Goal: Transaction & Acquisition: Book appointment/travel/reservation

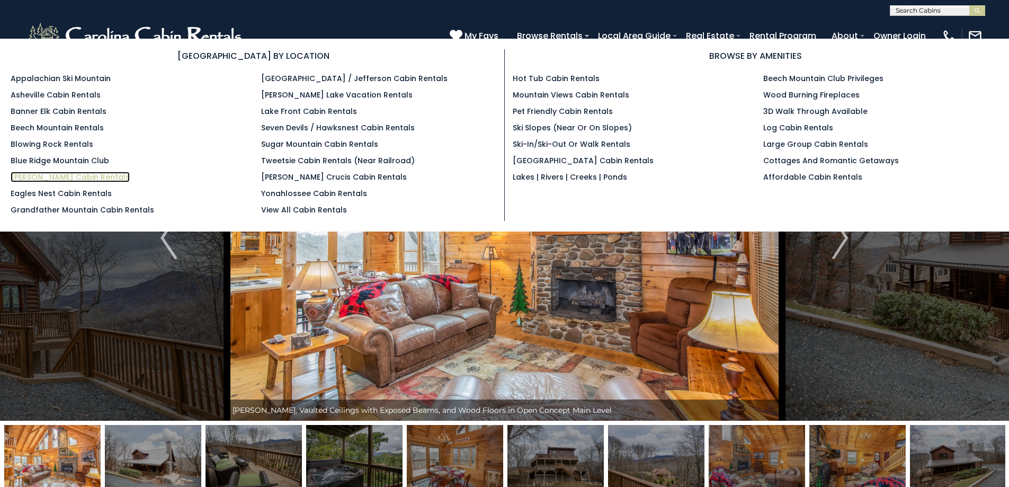
click at [66, 179] on link "[PERSON_NAME] Cabin Rentals" at bounding box center [70, 177] width 119 height 11
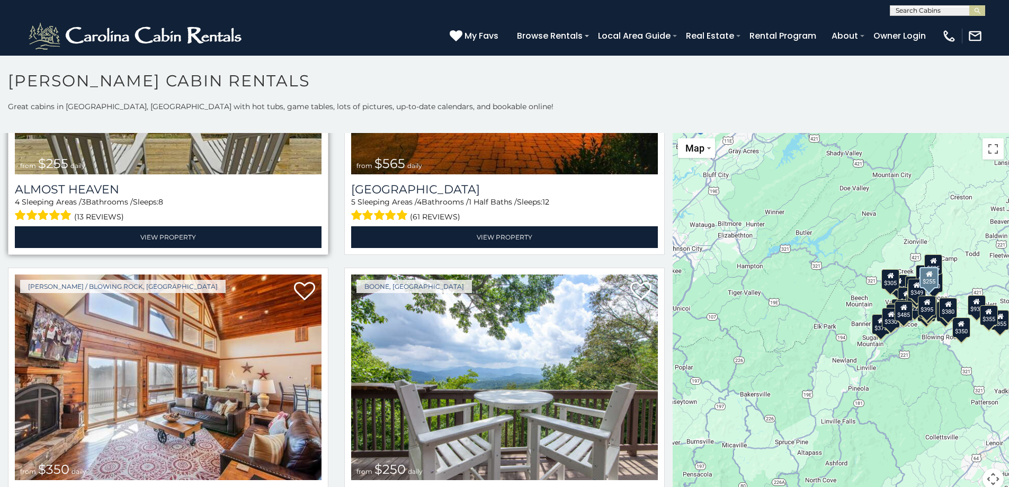
scroll to position [2648, 0]
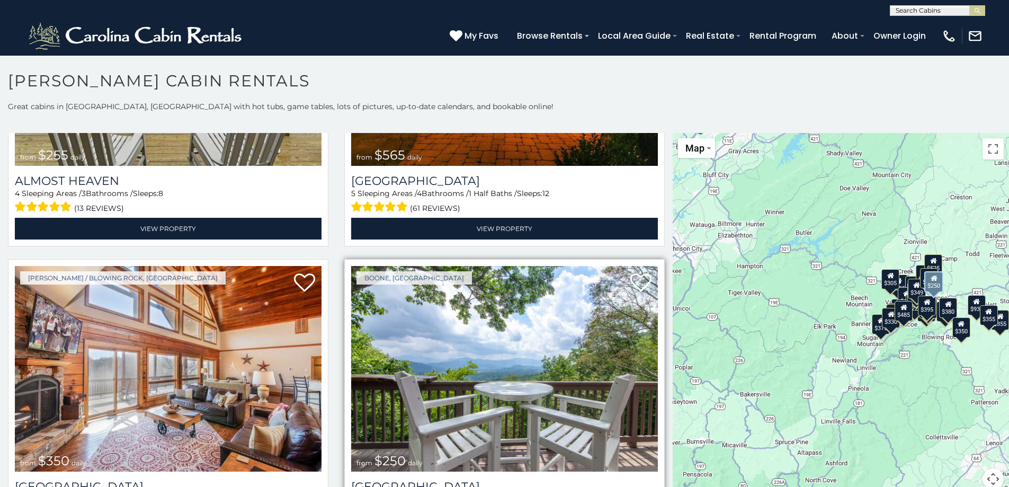
click at [483, 345] on img at bounding box center [504, 368] width 307 height 205
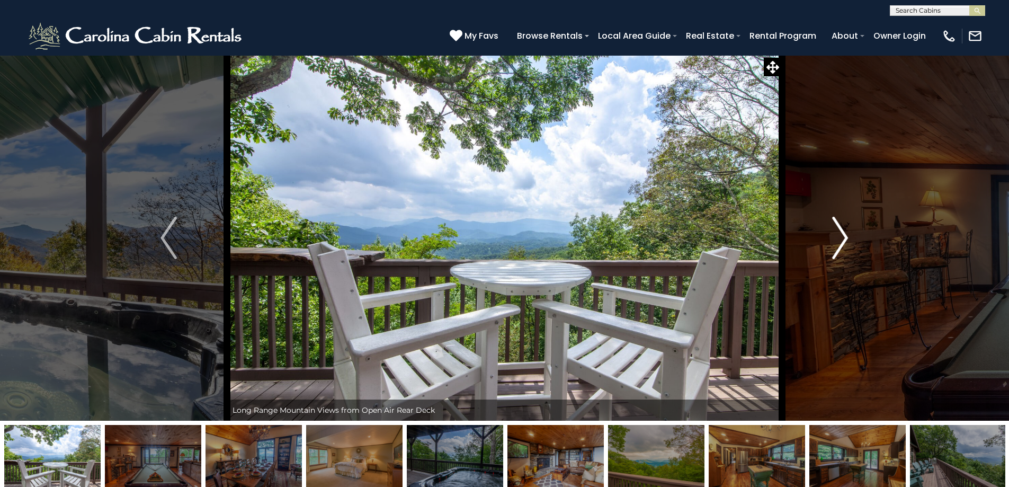
click at [844, 241] on img "Next" at bounding box center [840, 238] width 16 height 42
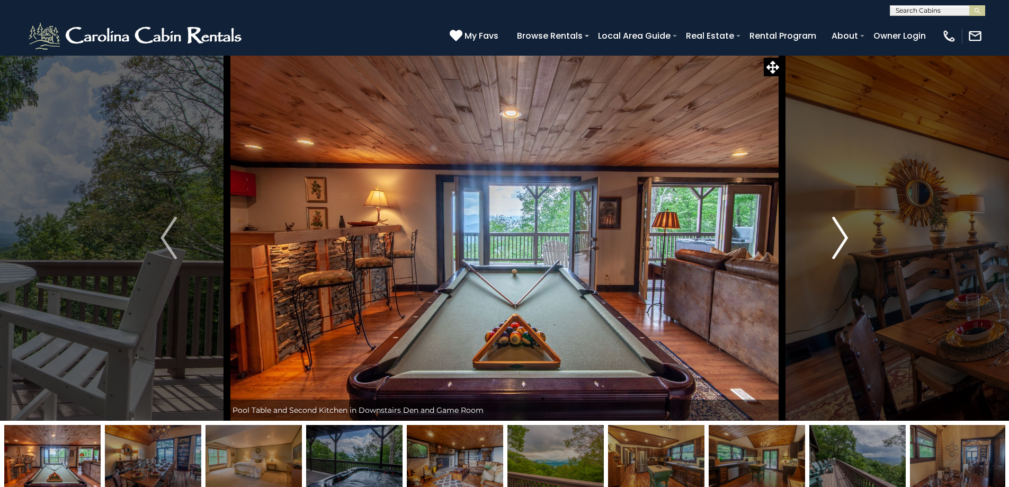
click at [842, 231] on img "Next" at bounding box center [840, 238] width 16 height 42
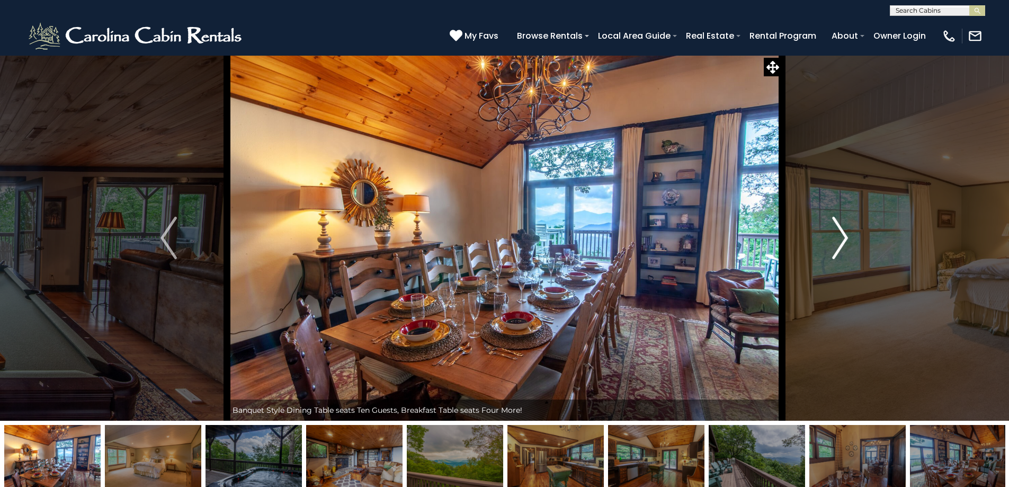
click at [842, 231] on img "Next" at bounding box center [840, 238] width 16 height 42
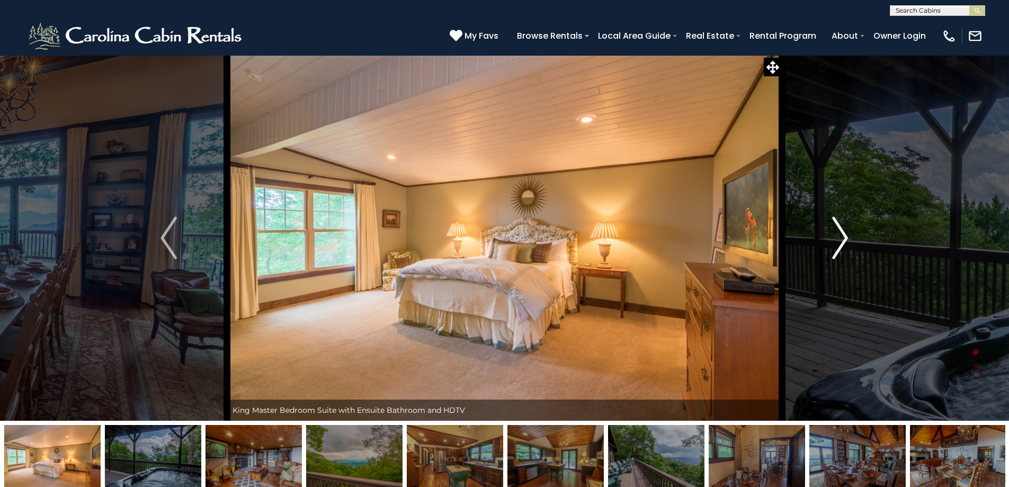
click at [840, 240] on img "Next" at bounding box center [840, 238] width 16 height 42
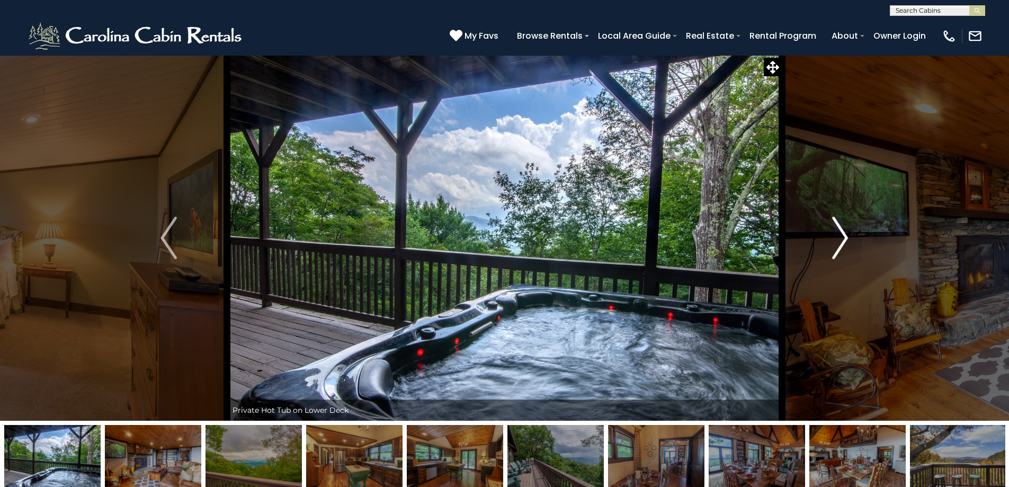
click at [839, 233] on img "Next" at bounding box center [840, 238] width 16 height 42
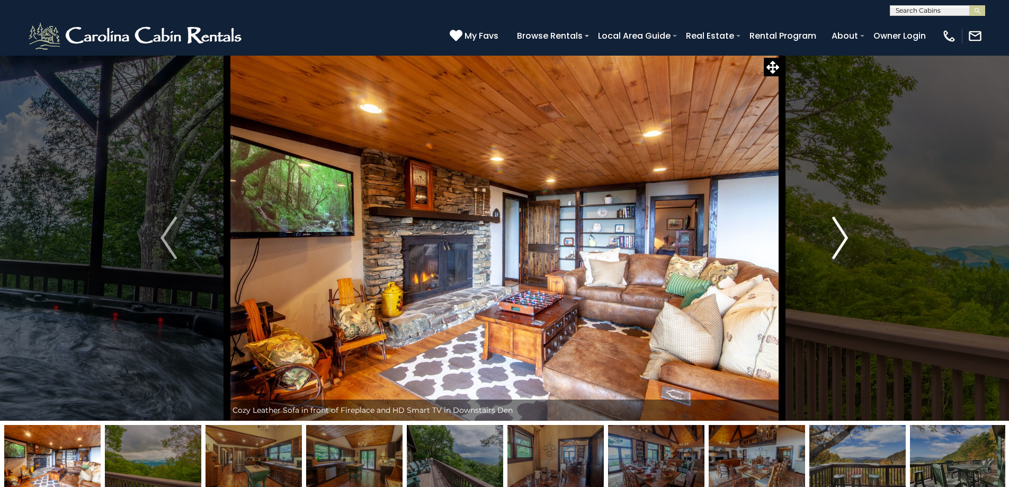
click at [839, 233] on img "Next" at bounding box center [840, 238] width 16 height 42
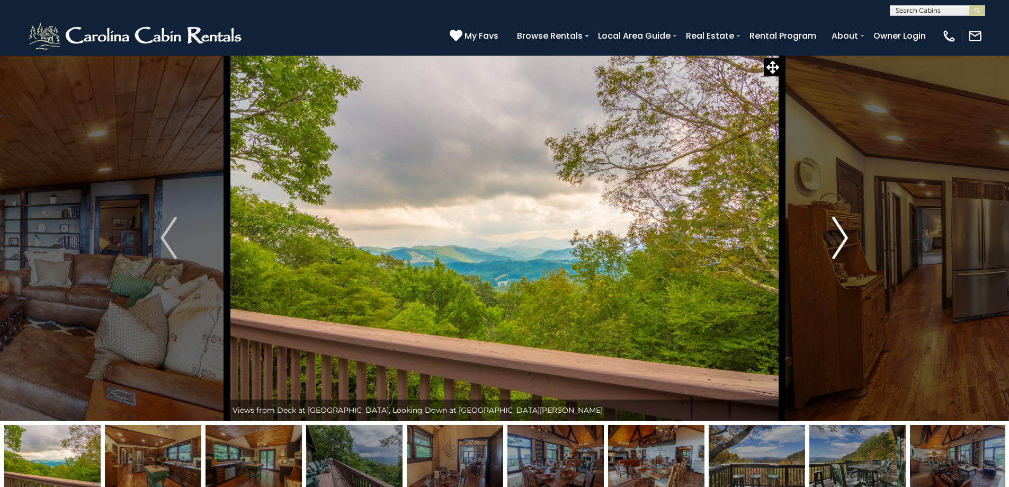
click at [839, 233] on img "Next" at bounding box center [840, 238] width 16 height 42
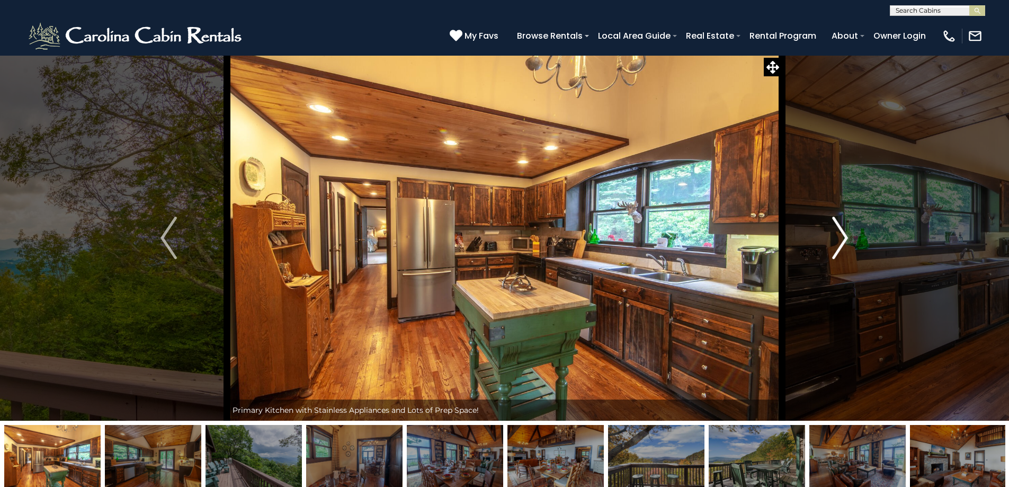
click at [839, 235] on img "Next" at bounding box center [840, 238] width 16 height 42
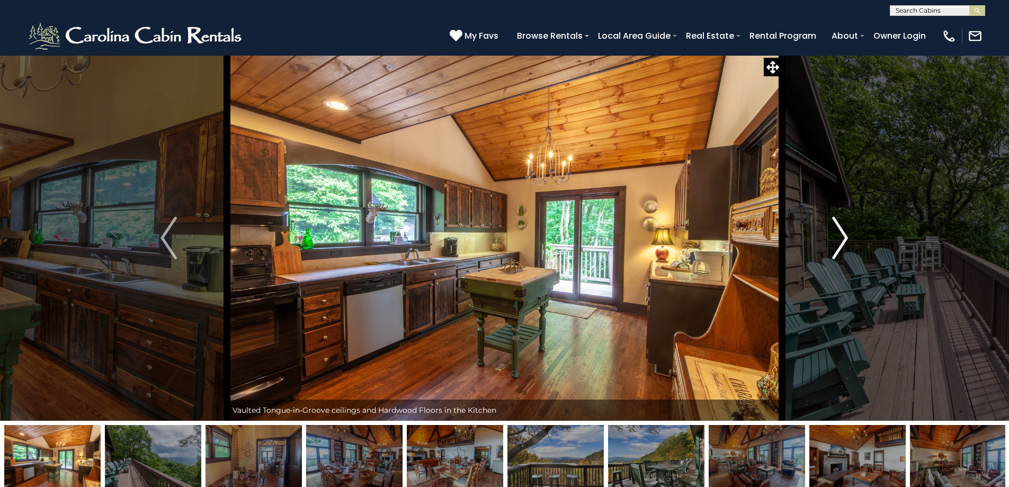
click at [839, 236] on img "Next" at bounding box center [840, 238] width 16 height 42
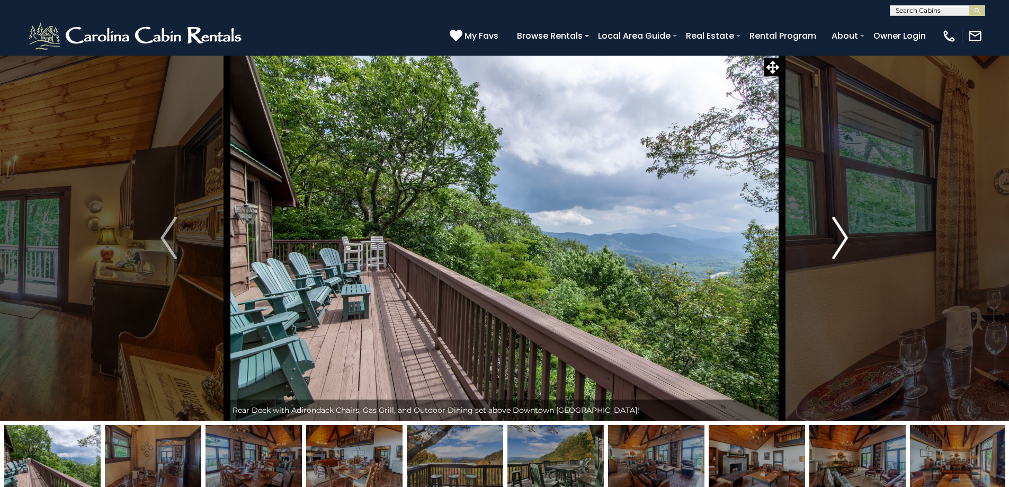
click at [838, 237] on img "Next" at bounding box center [840, 238] width 16 height 42
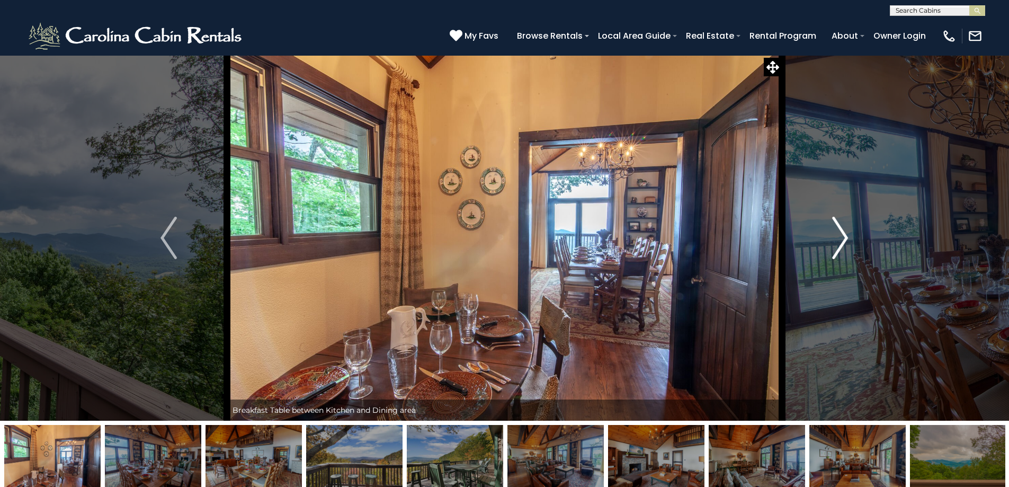
click at [838, 237] on img "Next" at bounding box center [840, 238] width 16 height 42
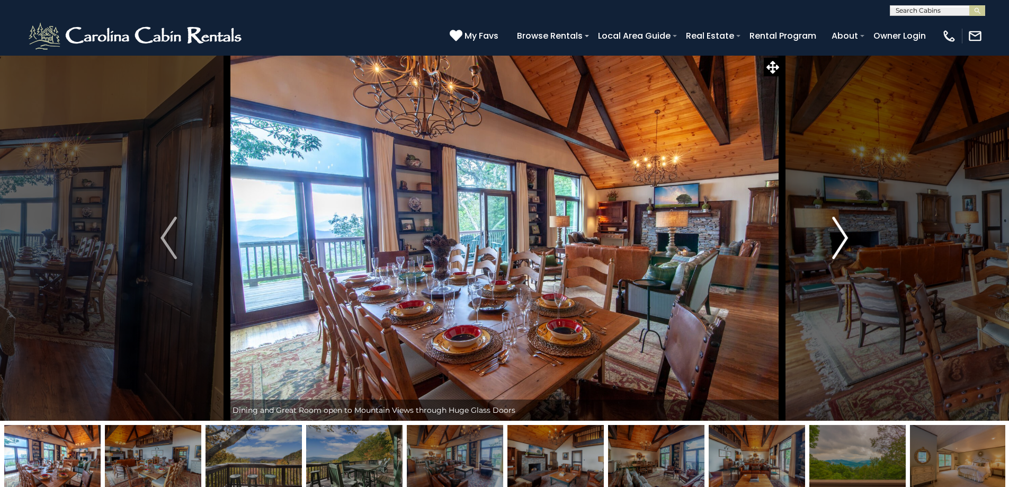
click at [839, 238] on img "Next" at bounding box center [840, 238] width 16 height 42
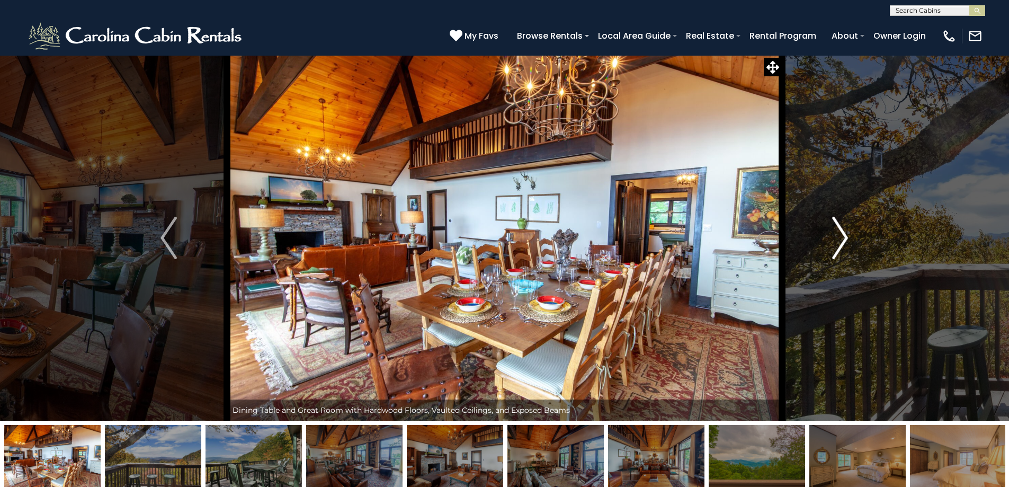
click at [839, 239] on img "Next" at bounding box center [840, 238] width 16 height 42
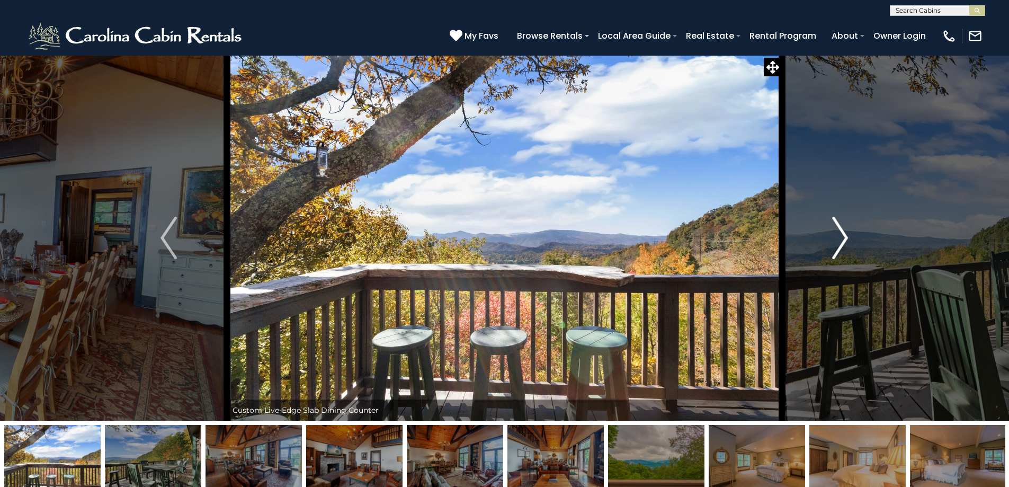
click at [839, 240] on img "Next" at bounding box center [840, 238] width 16 height 42
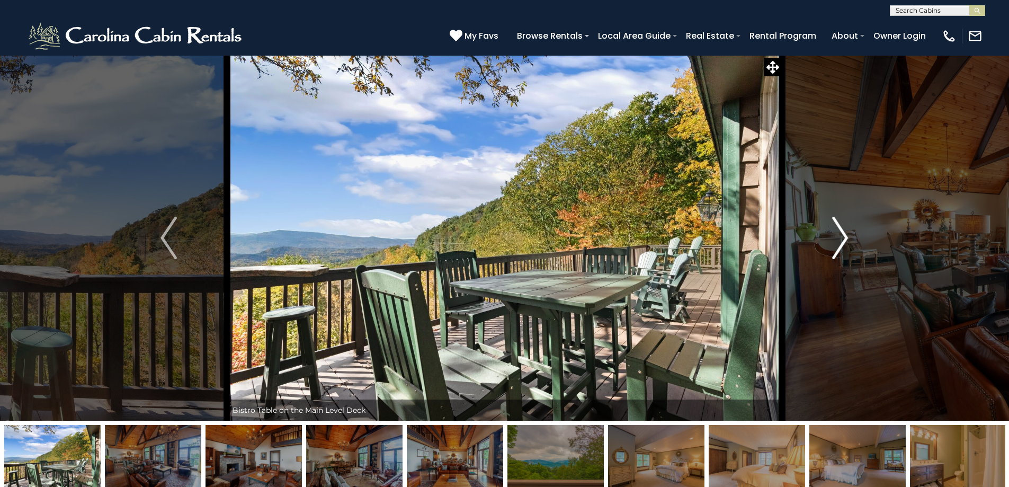
click at [839, 239] on img "Next" at bounding box center [840, 238] width 16 height 42
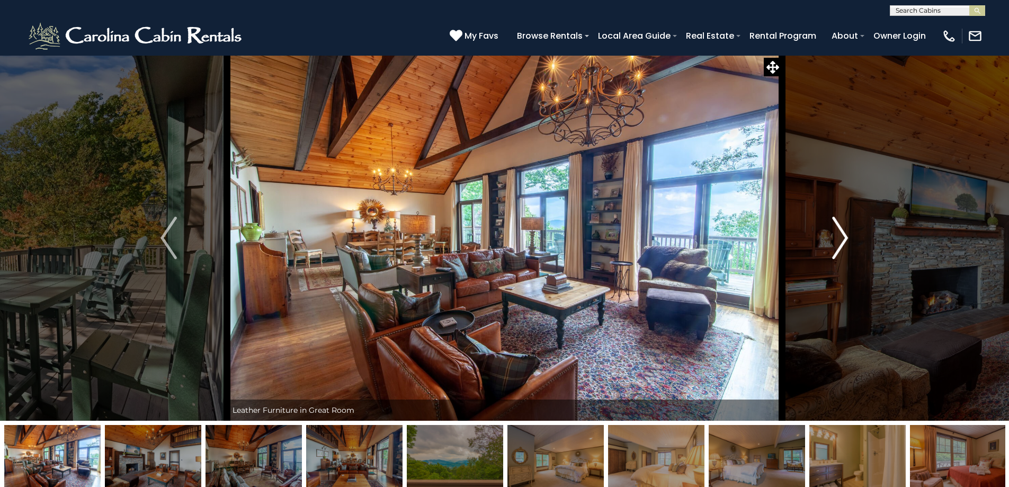
click at [839, 238] on img "Next" at bounding box center [840, 238] width 16 height 42
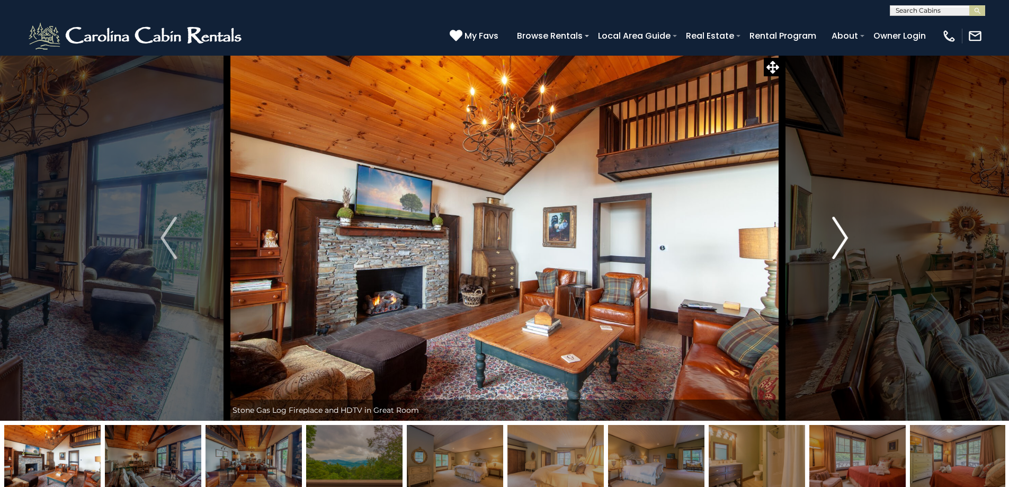
click at [839, 239] on img "Next" at bounding box center [840, 238] width 16 height 42
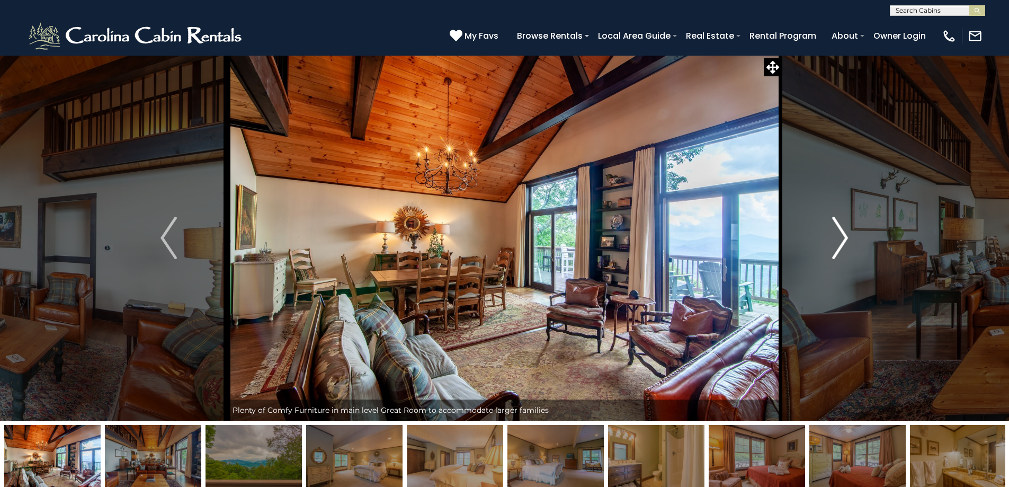
click at [839, 238] on img "Next" at bounding box center [840, 238] width 16 height 42
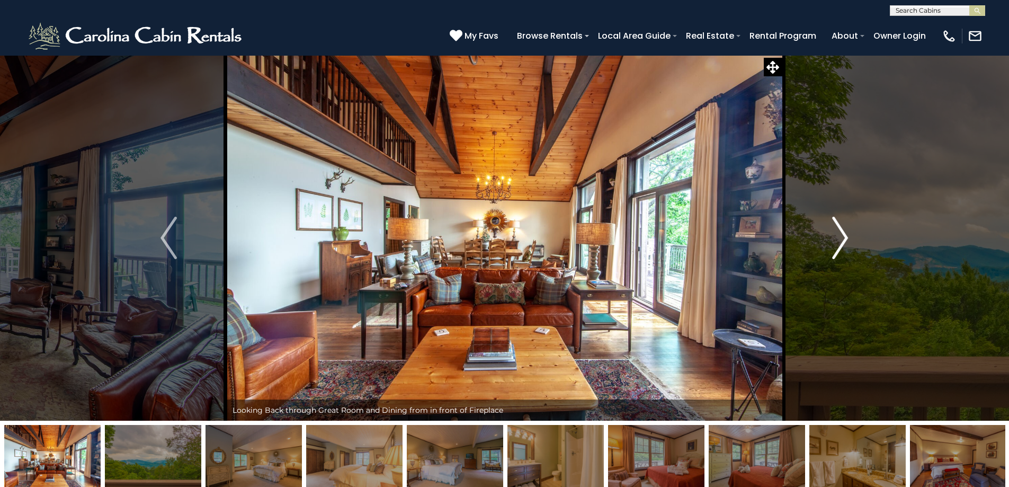
click at [839, 238] on img "Next" at bounding box center [840, 238] width 16 height 42
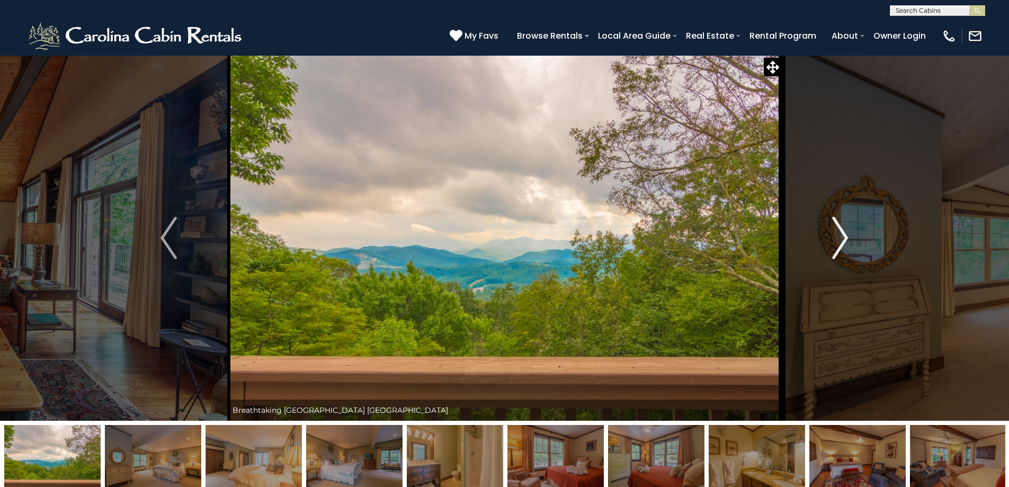
click at [839, 238] on img "Next" at bounding box center [840, 238] width 16 height 42
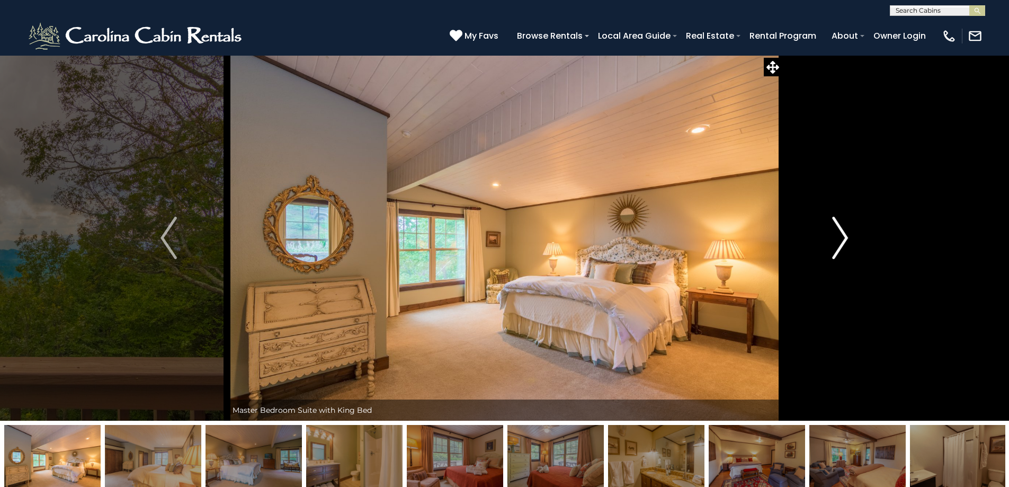
click at [837, 237] on img "Next" at bounding box center [840, 238] width 16 height 42
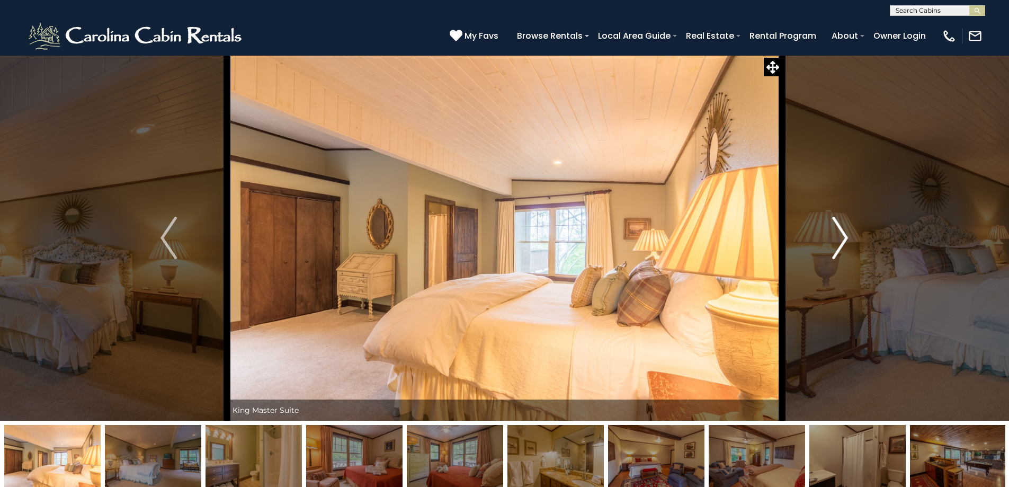
click at [837, 236] on img "Next" at bounding box center [840, 238] width 16 height 42
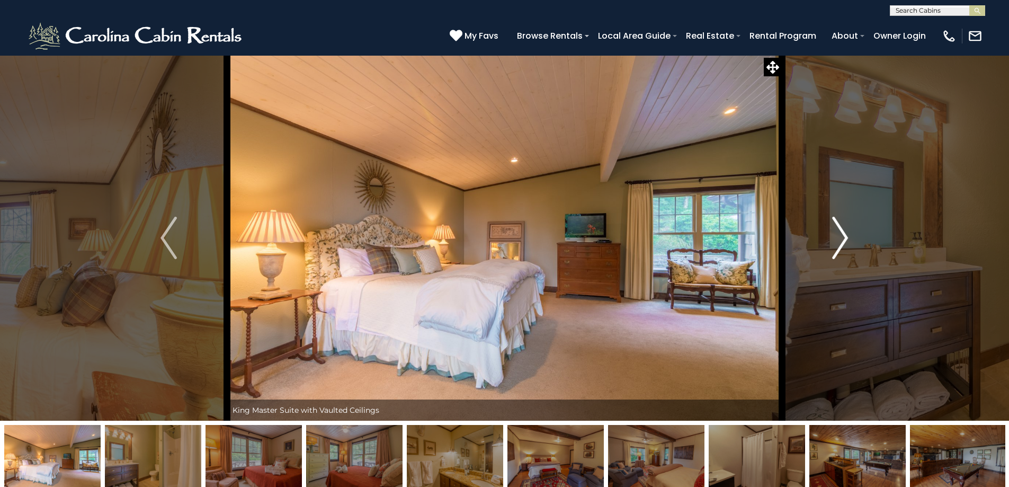
click at [837, 235] on img "Next" at bounding box center [840, 238] width 16 height 42
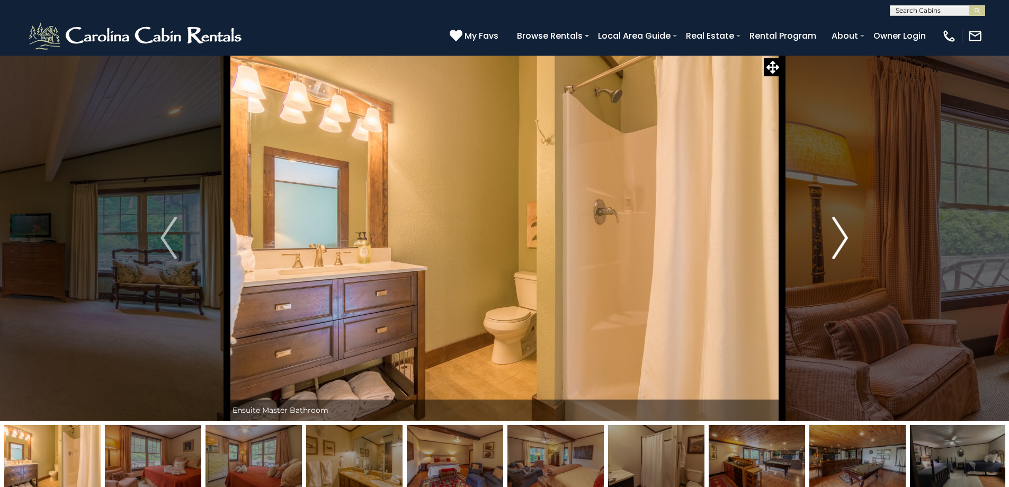
click at [837, 235] on img "Next" at bounding box center [840, 238] width 16 height 42
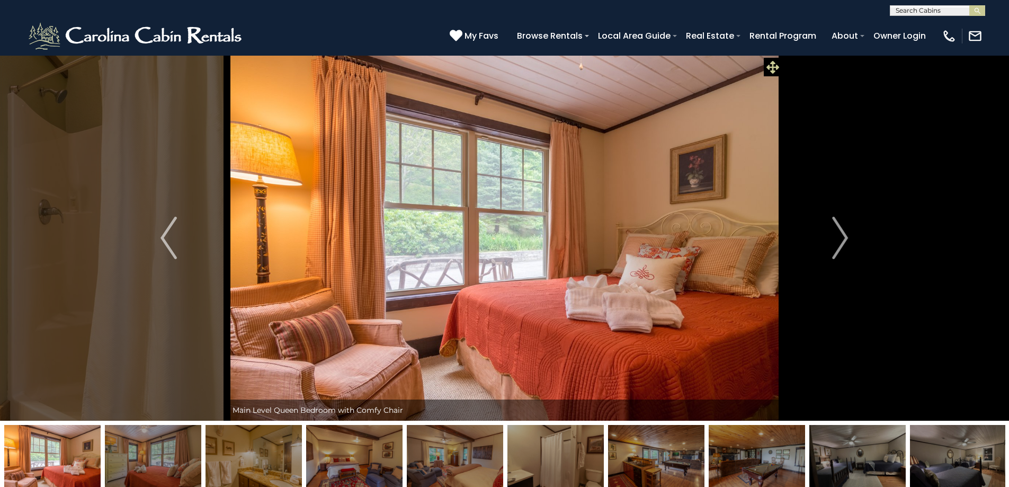
click at [770, 62] on icon at bounding box center [772, 67] width 13 height 13
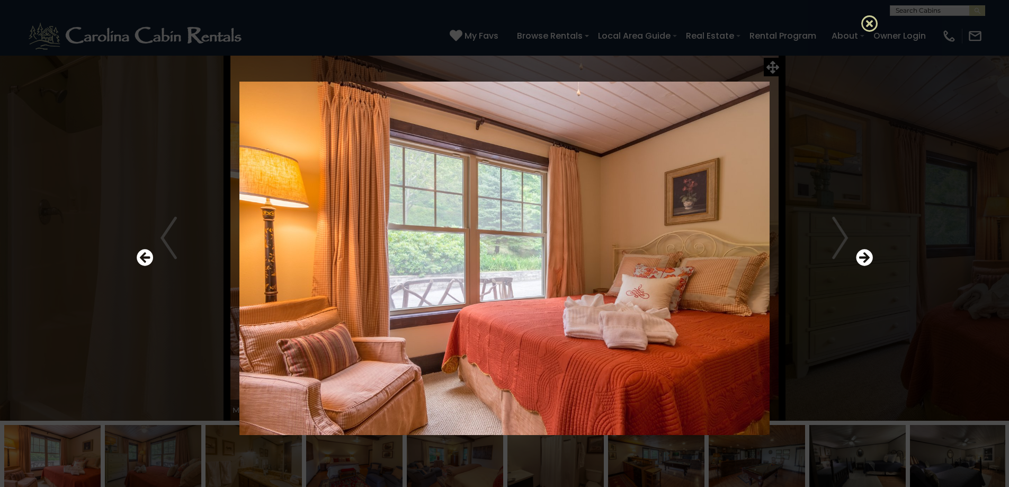
click at [865, 24] on icon at bounding box center [869, 23] width 17 height 17
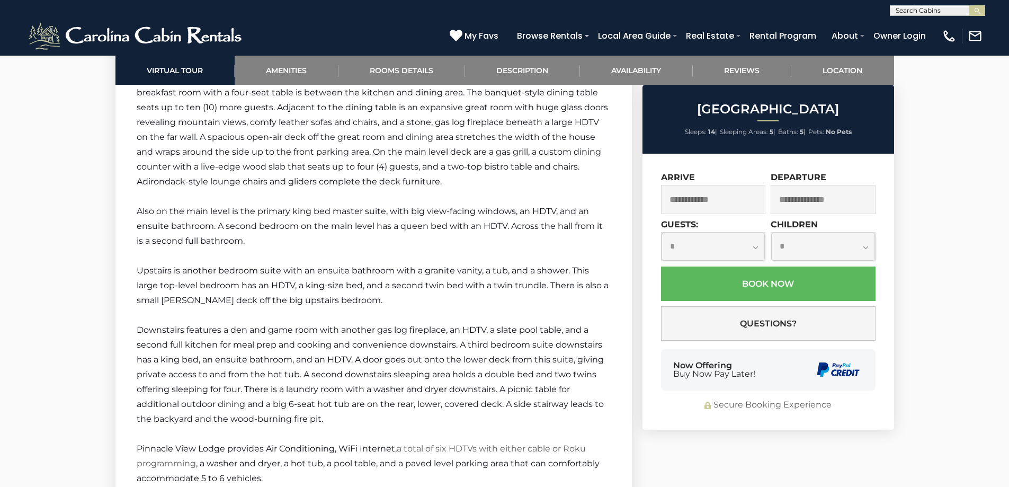
scroll to position [2120, 0]
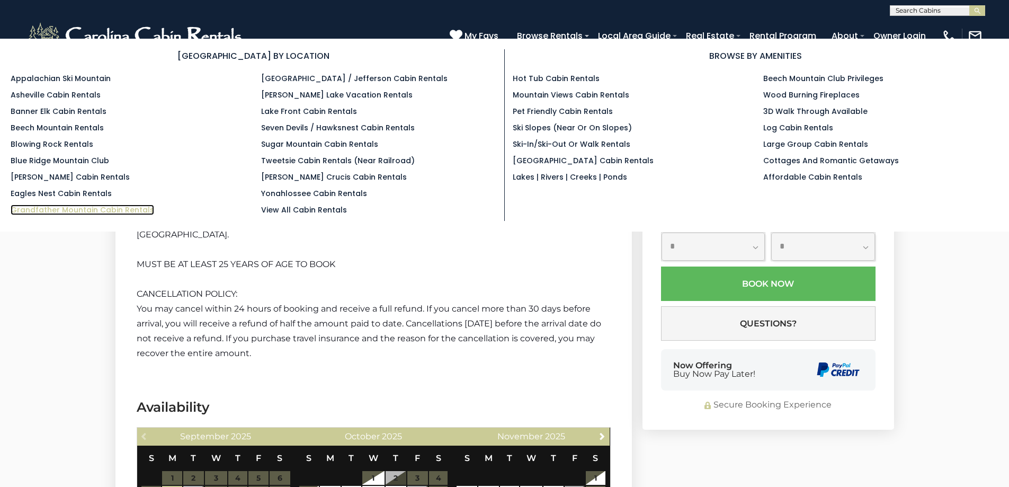
click at [138, 213] on link "Grandfather Mountain Cabin Rentals" at bounding box center [82, 209] width 143 height 11
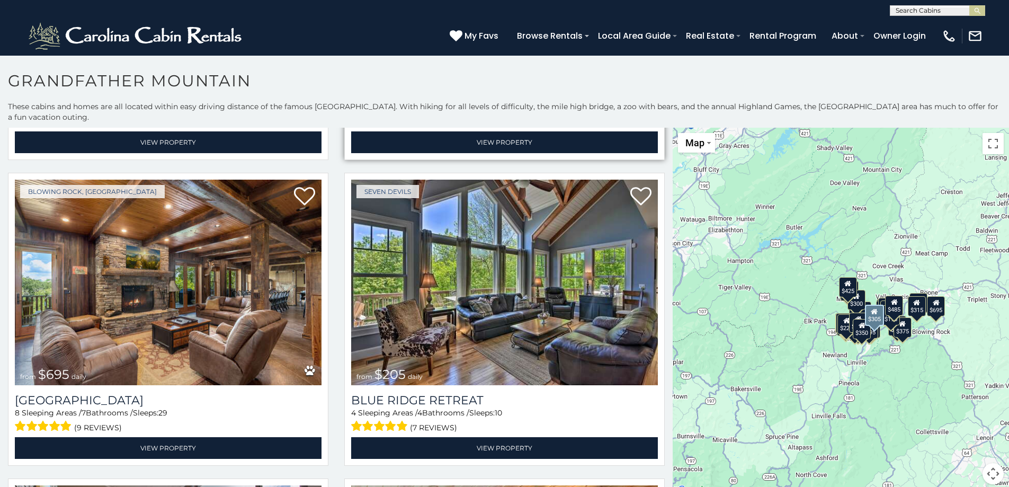
scroll to position [2118, 0]
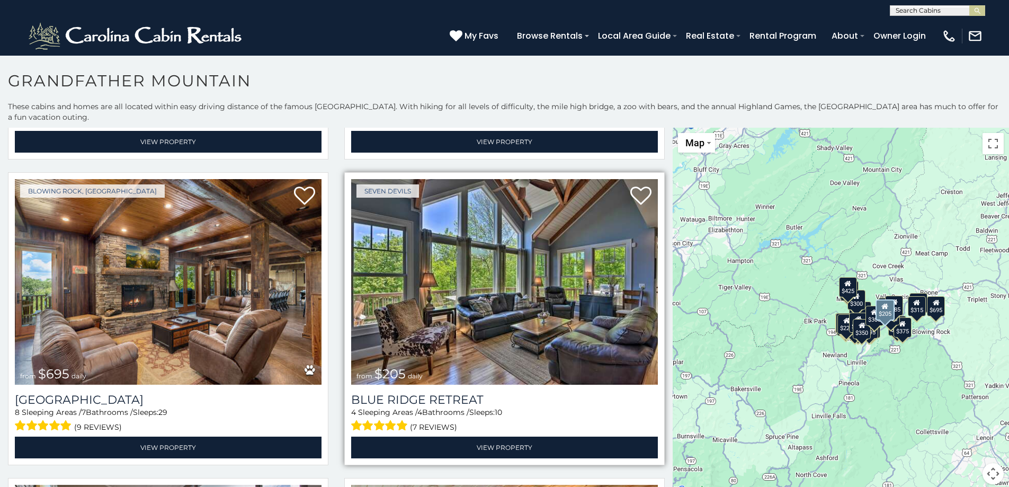
click at [500, 283] on img at bounding box center [504, 281] width 307 height 205
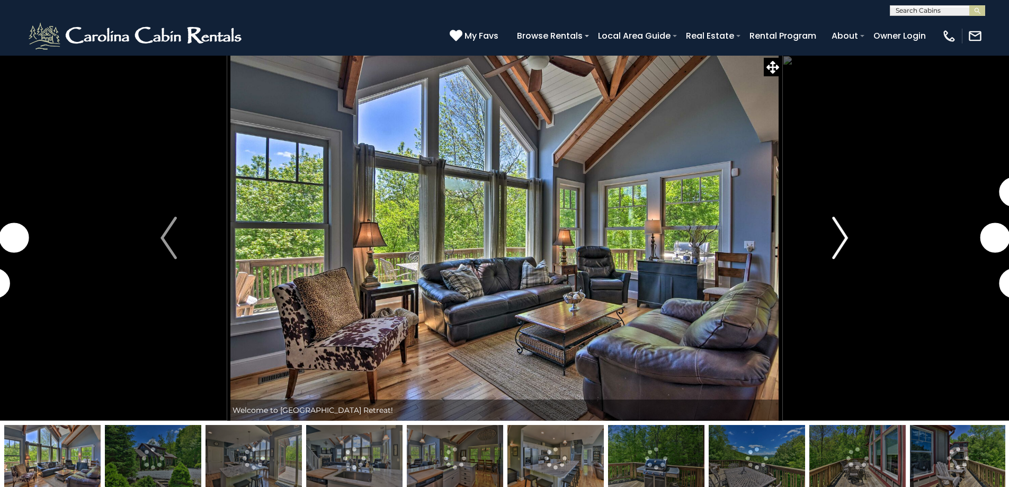
click at [845, 235] on img "Next" at bounding box center [840, 238] width 16 height 42
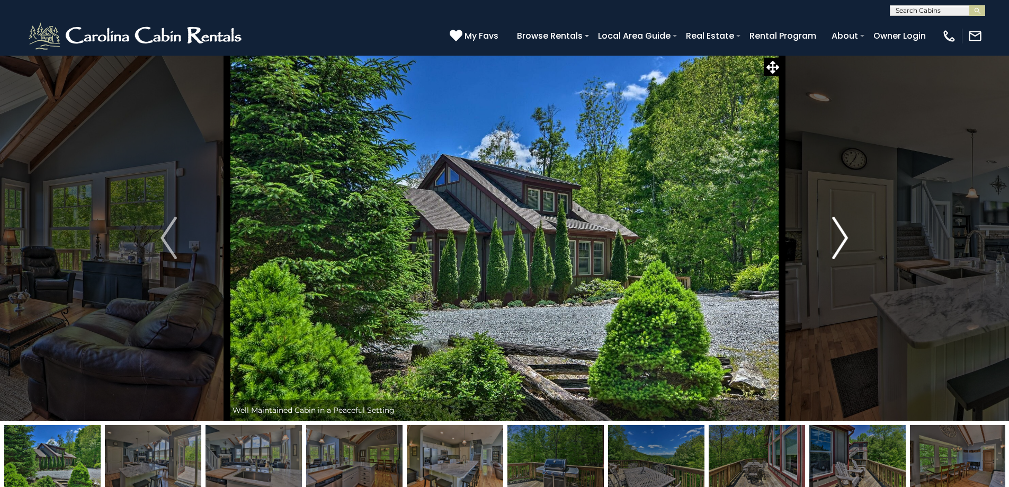
click at [839, 235] on img "Next" at bounding box center [840, 238] width 16 height 42
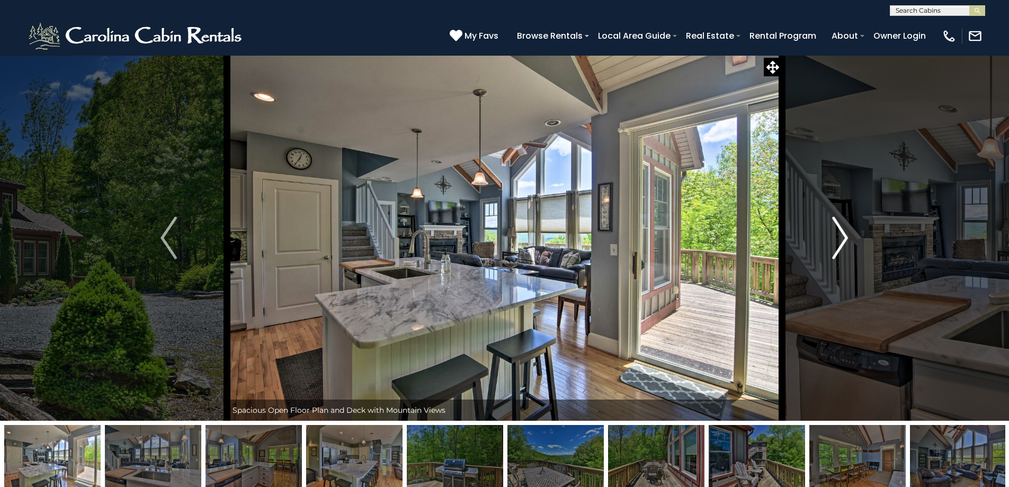
click at [838, 238] on img "Next" at bounding box center [840, 238] width 16 height 42
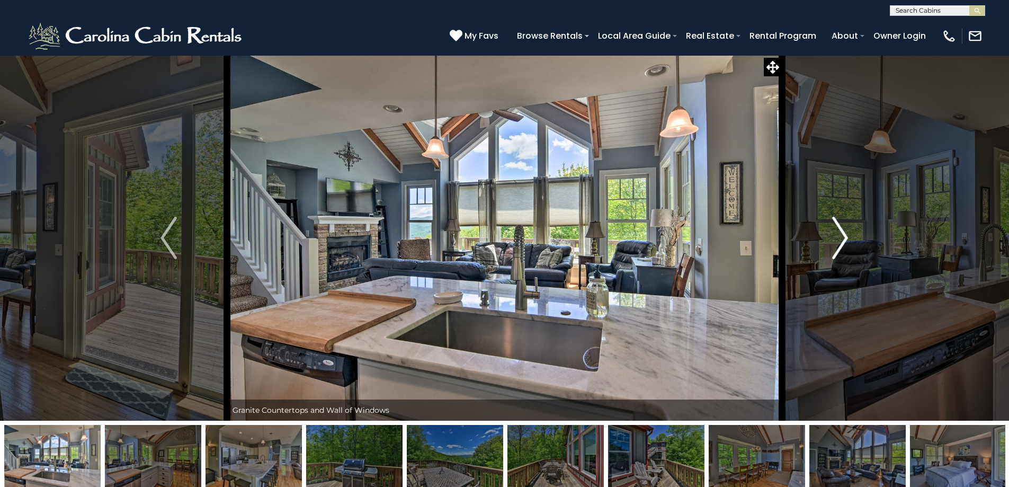
click at [838, 238] on img "Next" at bounding box center [840, 238] width 16 height 42
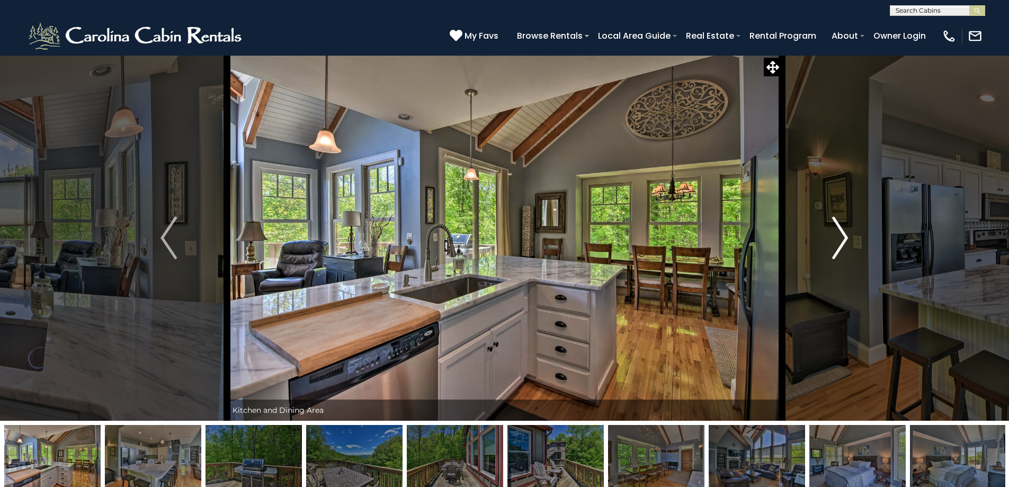
click at [838, 238] on img "Next" at bounding box center [840, 238] width 16 height 42
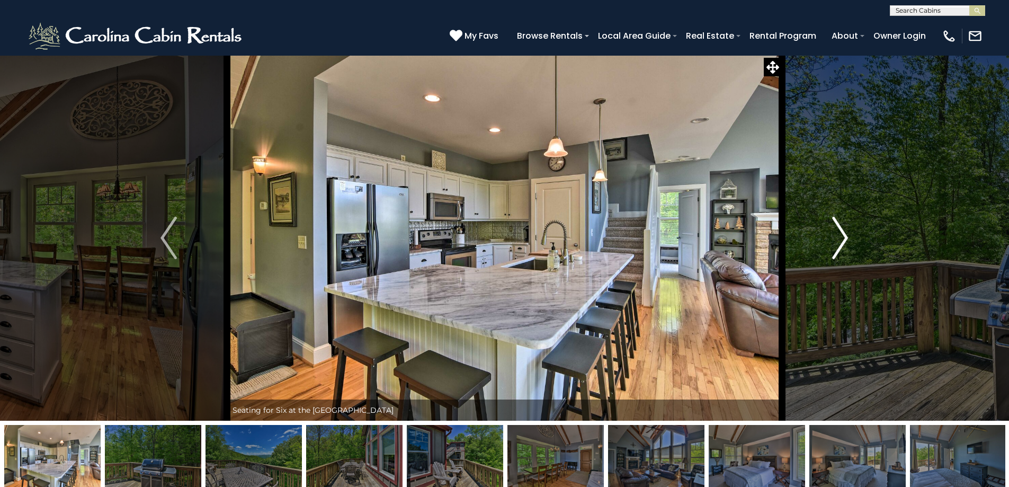
click at [838, 238] on img "Next" at bounding box center [840, 238] width 16 height 42
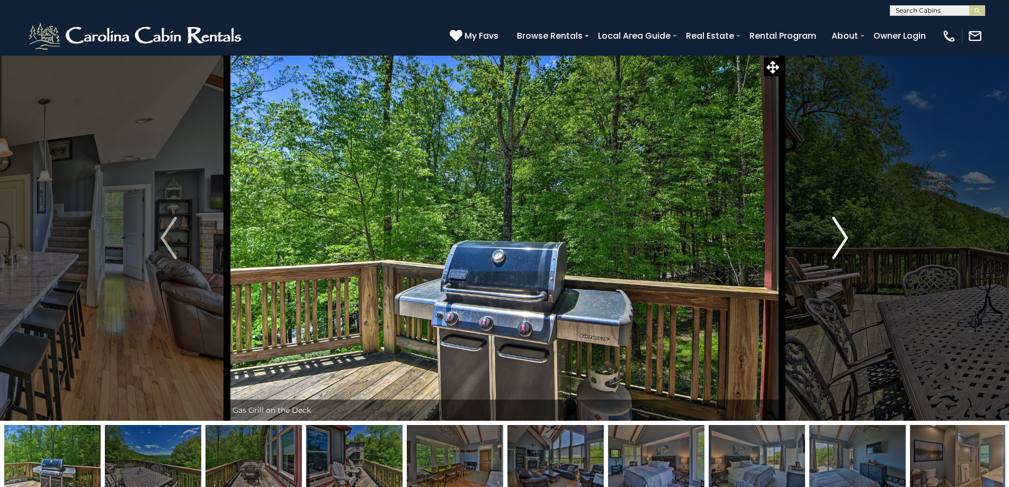
click at [839, 237] on img "Next" at bounding box center [840, 238] width 16 height 42
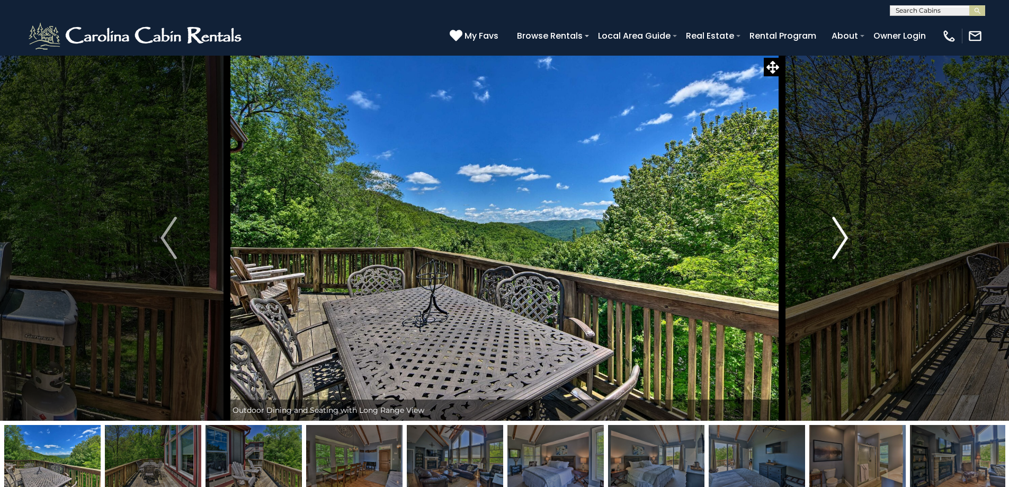
click at [839, 237] on img "Next" at bounding box center [840, 238] width 16 height 42
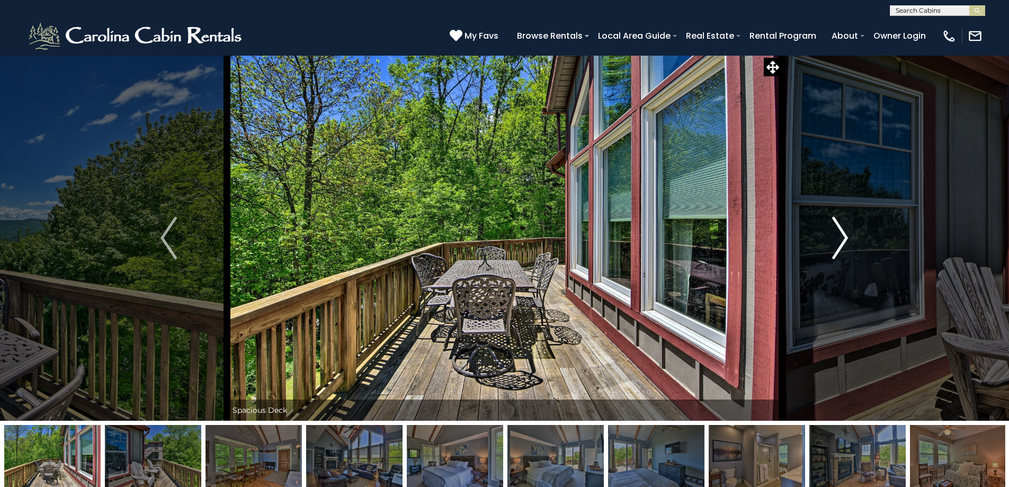
click at [840, 236] on img "Next" at bounding box center [840, 238] width 16 height 42
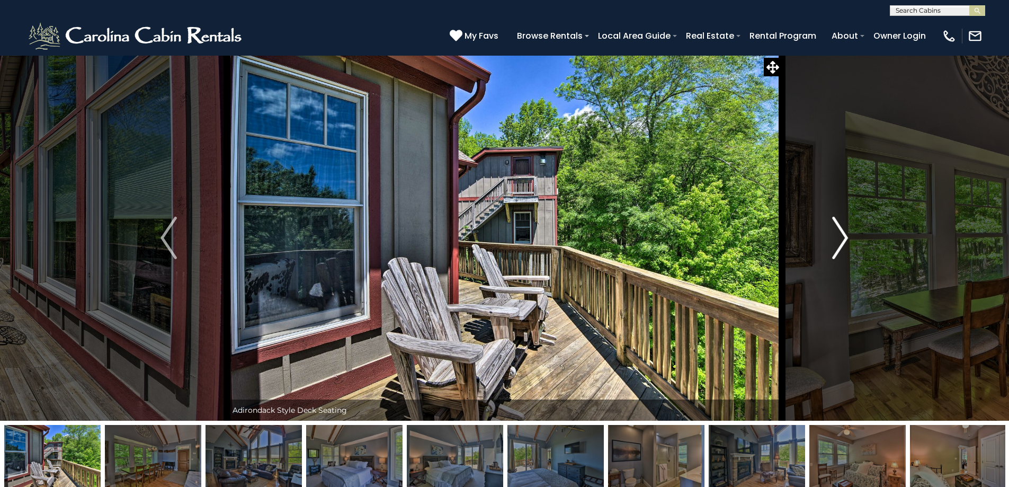
click at [840, 236] on img "Next" at bounding box center [840, 238] width 16 height 42
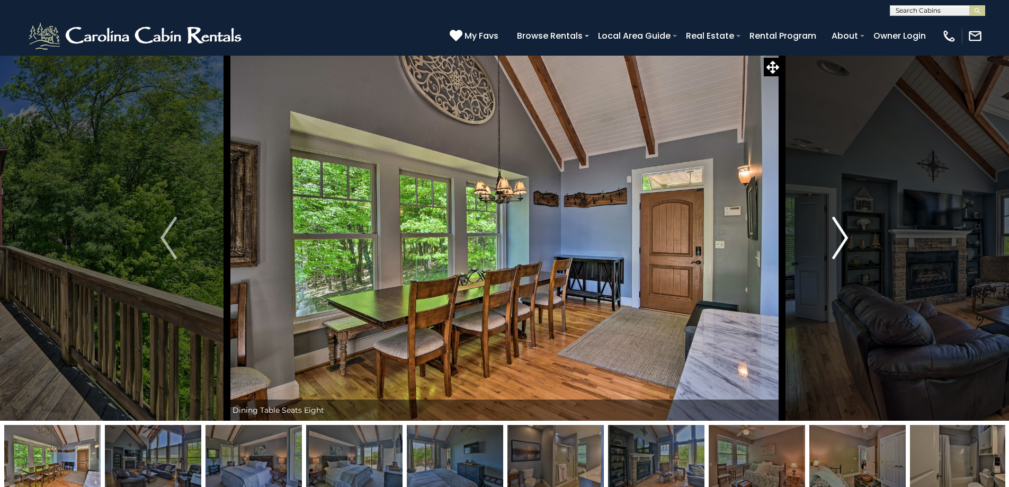
click at [832, 243] on img "Next" at bounding box center [840, 238] width 16 height 42
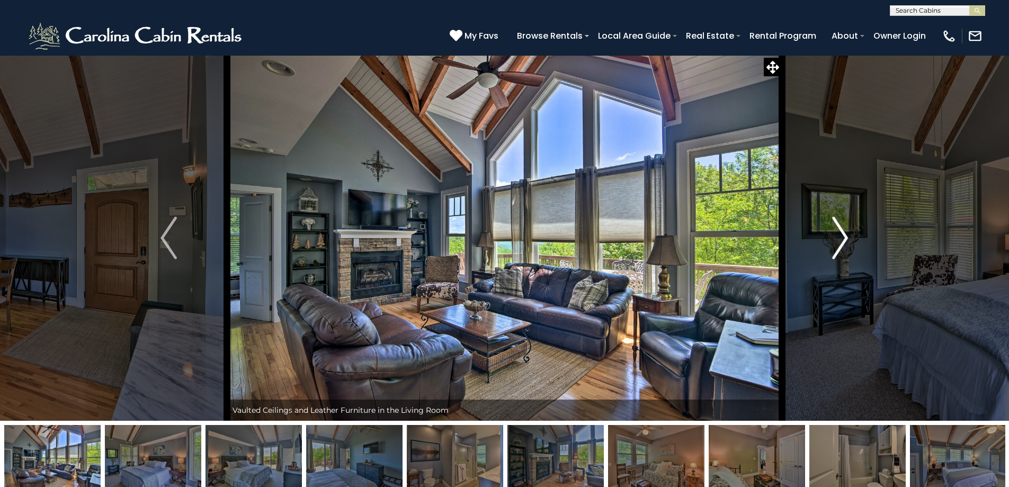
click at [840, 242] on img "Next" at bounding box center [840, 238] width 16 height 42
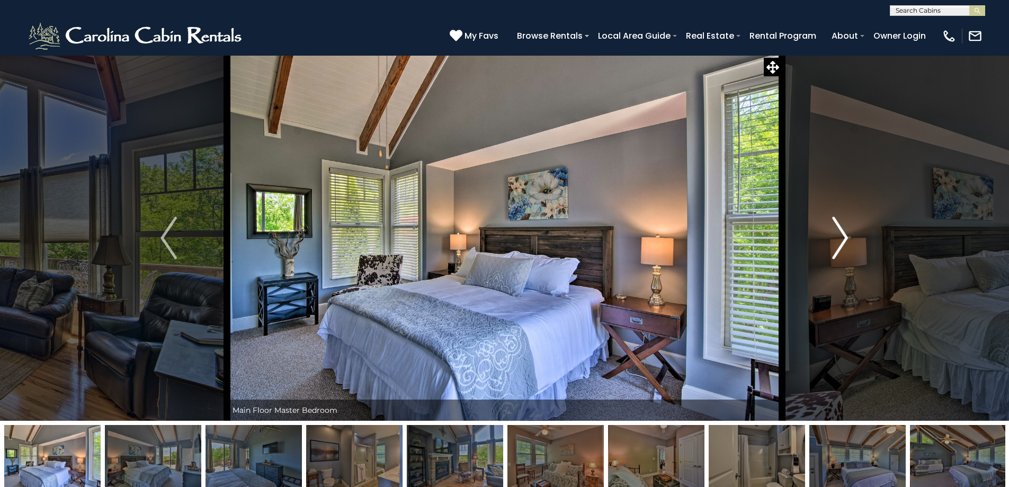
click at [840, 242] on img "Next" at bounding box center [840, 238] width 16 height 42
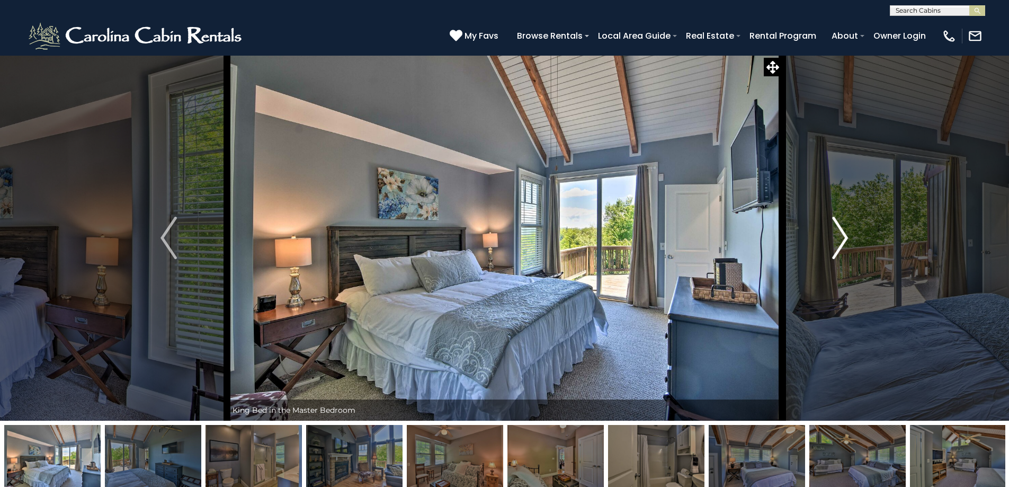
click at [844, 241] on img "Next" at bounding box center [840, 238] width 16 height 42
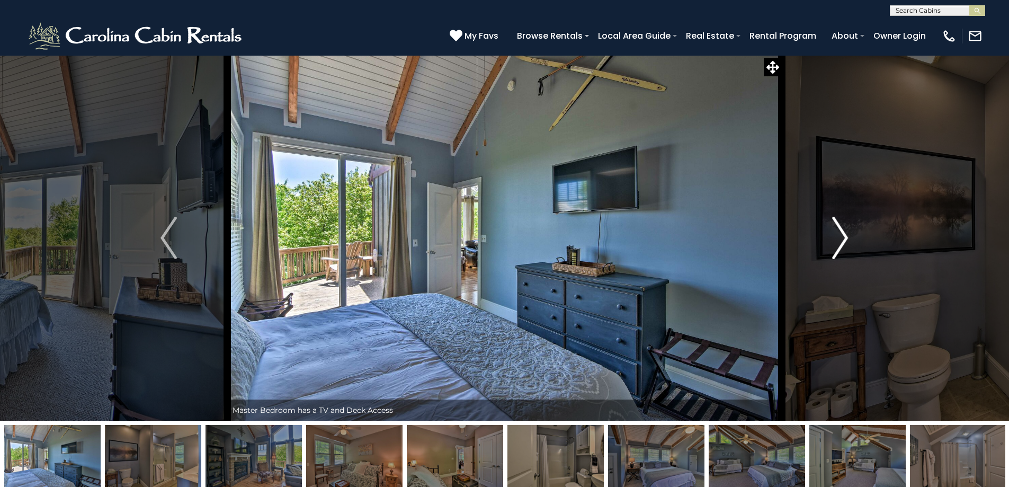
click at [844, 241] on img "Next" at bounding box center [840, 238] width 16 height 42
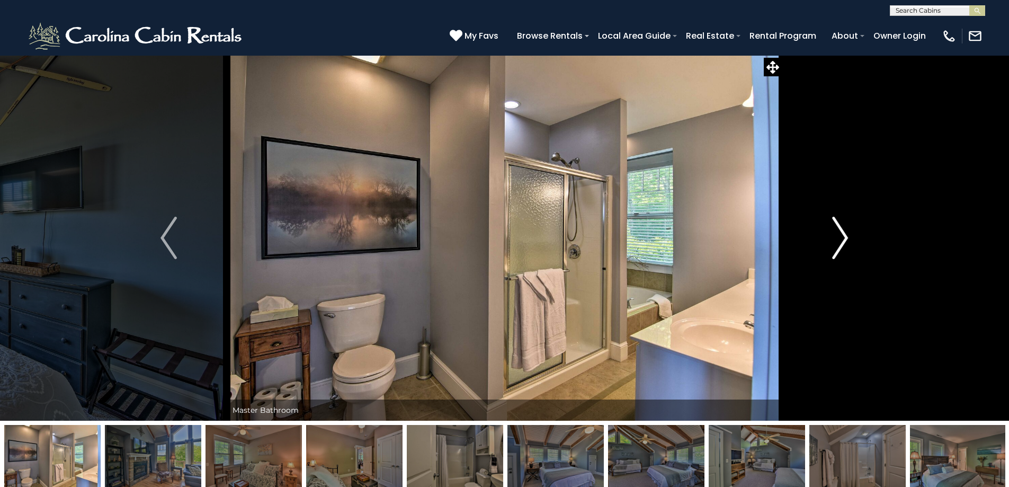
click at [845, 241] on img "Next" at bounding box center [840, 238] width 16 height 42
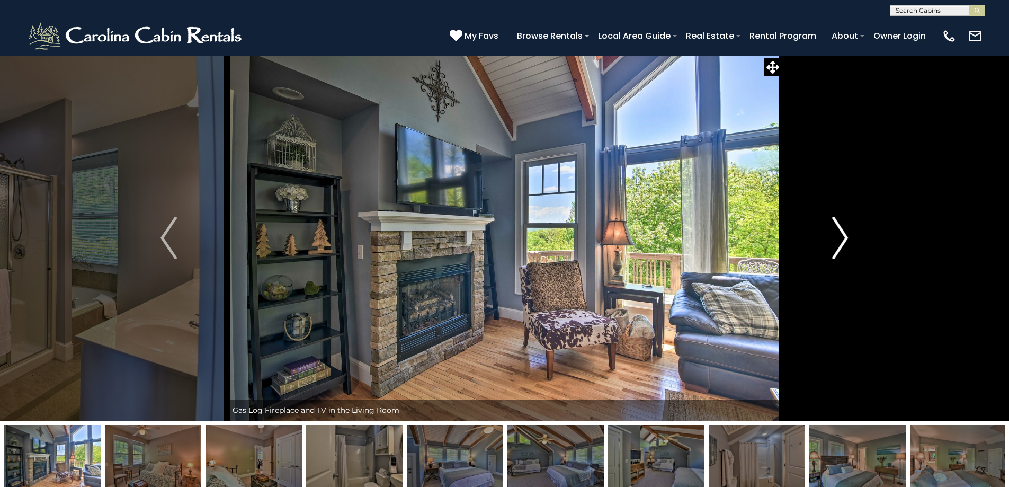
click at [845, 241] on img "Next" at bounding box center [840, 238] width 16 height 42
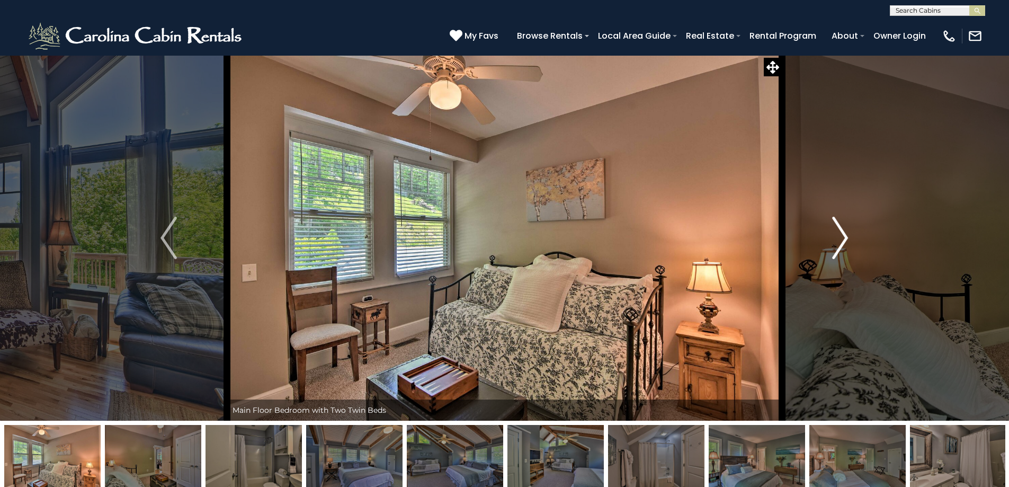
click at [845, 241] on img "Next" at bounding box center [840, 238] width 16 height 42
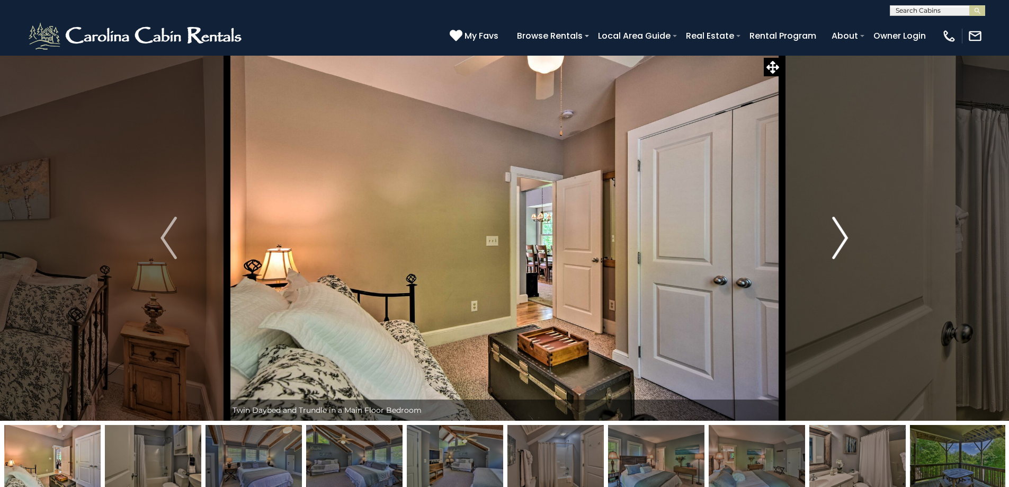
click at [845, 241] on img "Next" at bounding box center [840, 238] width 16 height 42
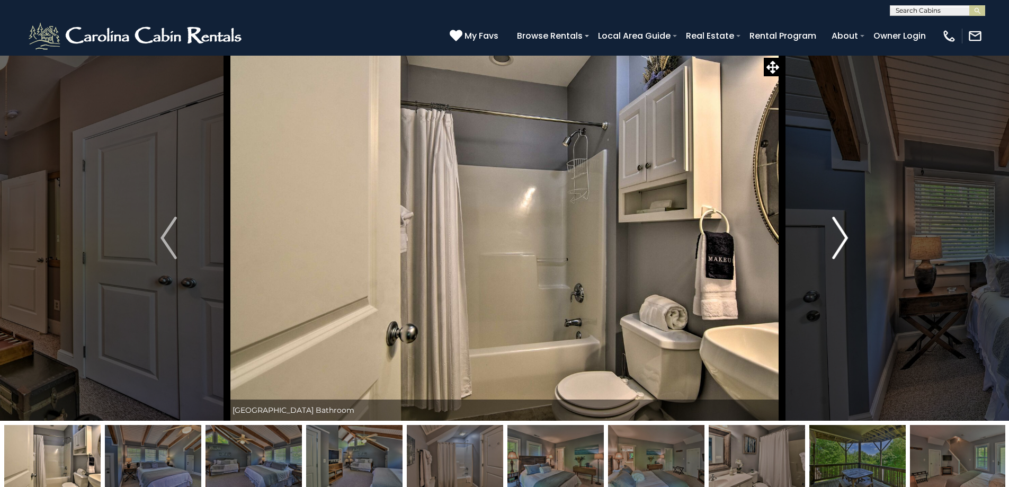
click at [845, 241] on img "Next" at bounding box center [840, 238] width 16 height 42
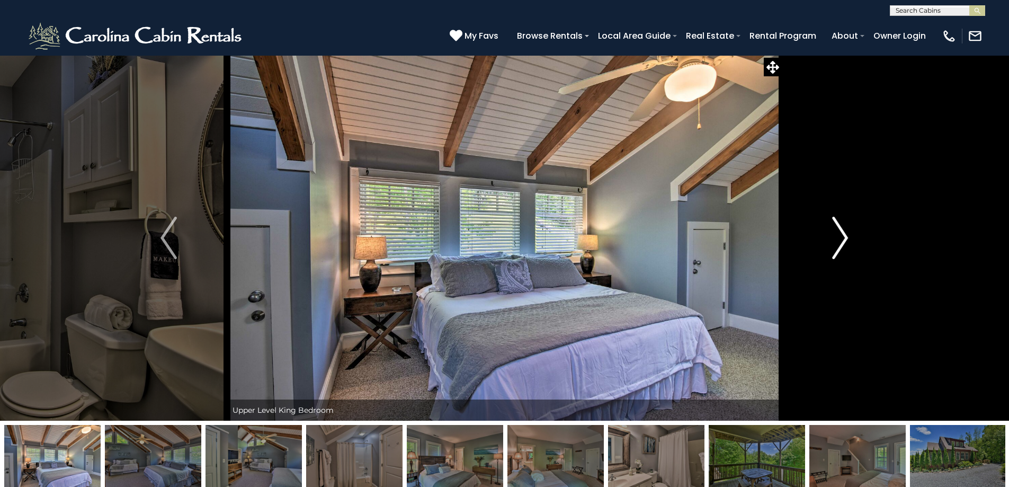
click at [847, 240] on img "Next" at bounding box center [840, 238] width 16 height 42
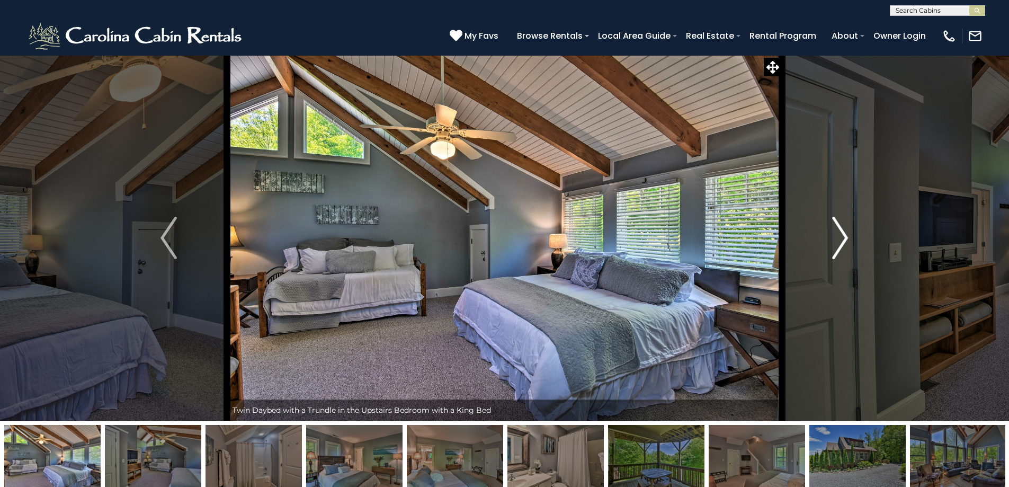
click at [847, 240] on img "Next" at bounding box center [840, 238] width 16 height 42
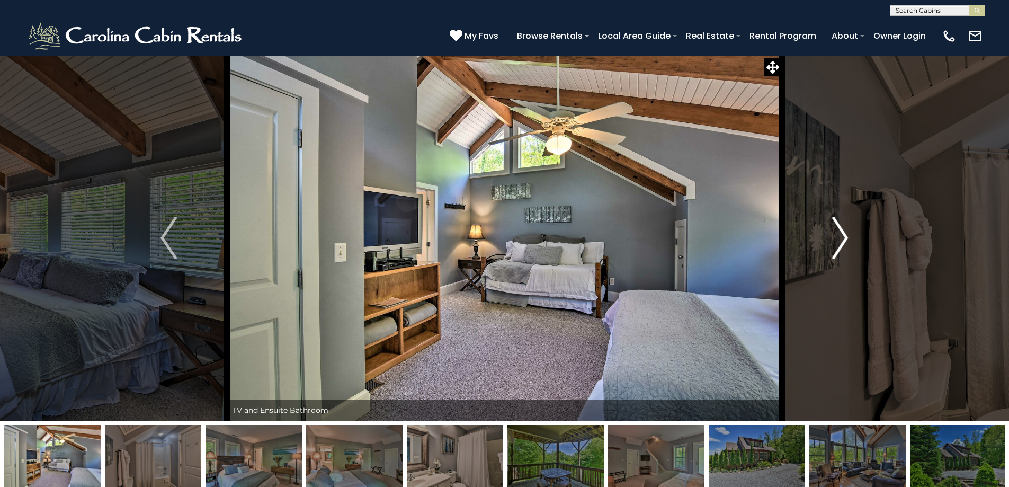
click at [847, 238] on img "Next" at bounding box center [840, 238] width 16 height 42
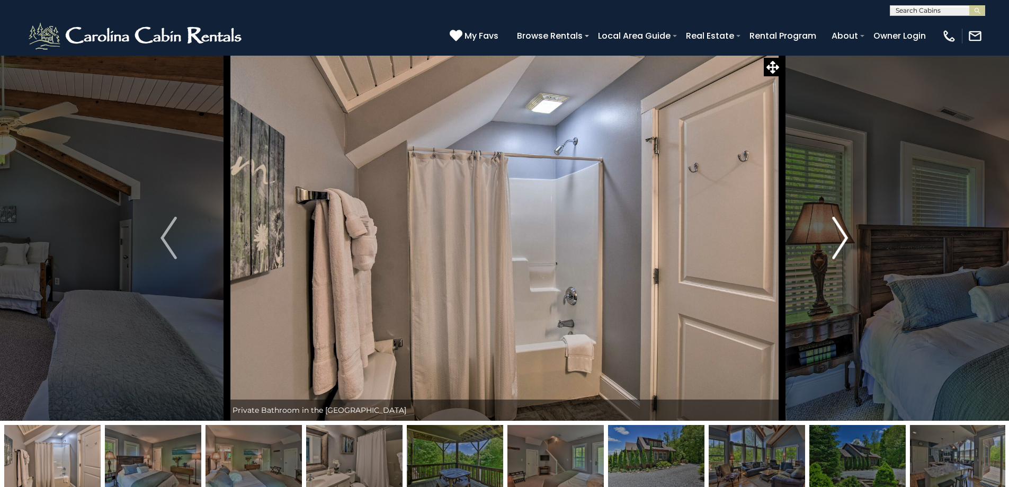
click at [847, 238] on img "Next" at bounding box center [840, 238] width 16 height 42
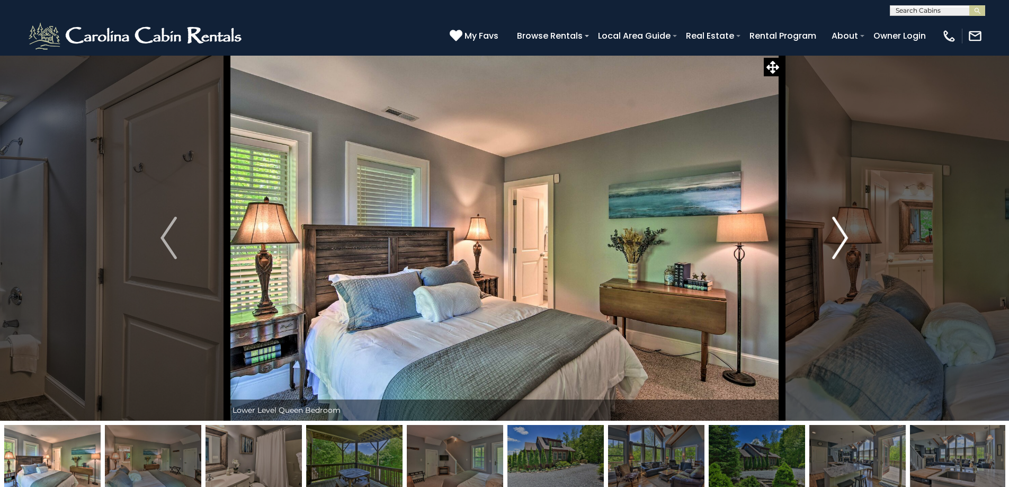
click at [847, 238] on img "Next" at bounding box center [840, 238] width 16 height 42
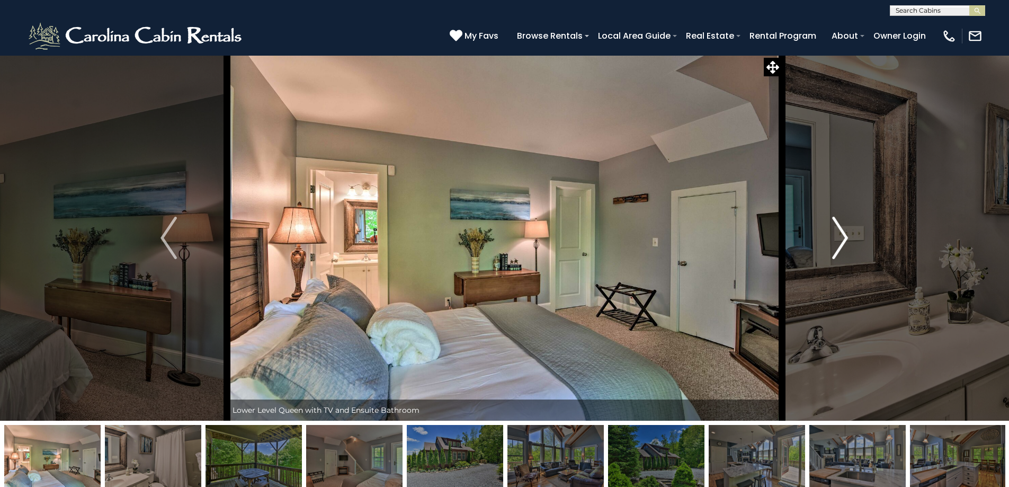
click at [847, 238] on img "Next" at bounding box center [840, 238] width 16 height 42
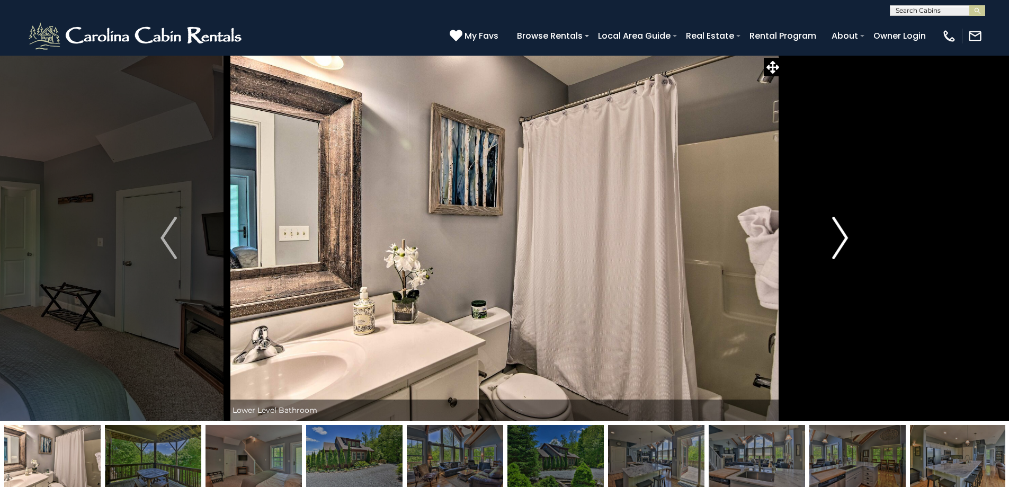
click at [848, 236] on img "Next" at bounding box center [840, 238] width 16 height 42
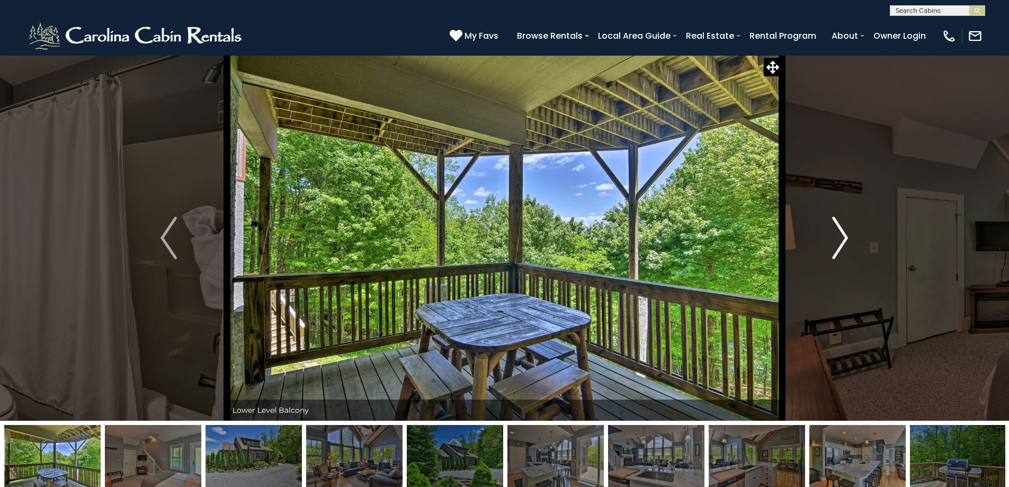
click at [846, 238] on img "Next" at bounding box center [840, 238] width 16 height 42
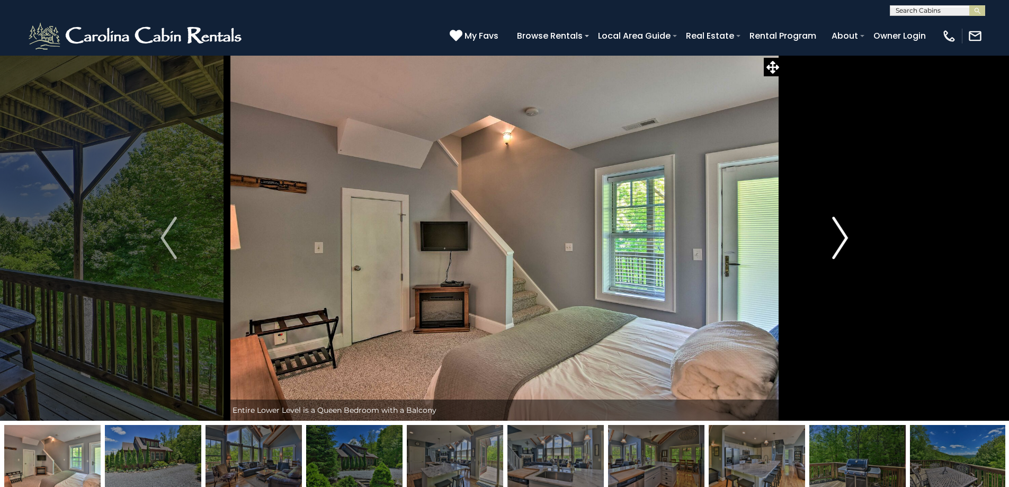
click at [848, 229] on button "Next" at bounding box center [840, 237] width 116 height 365
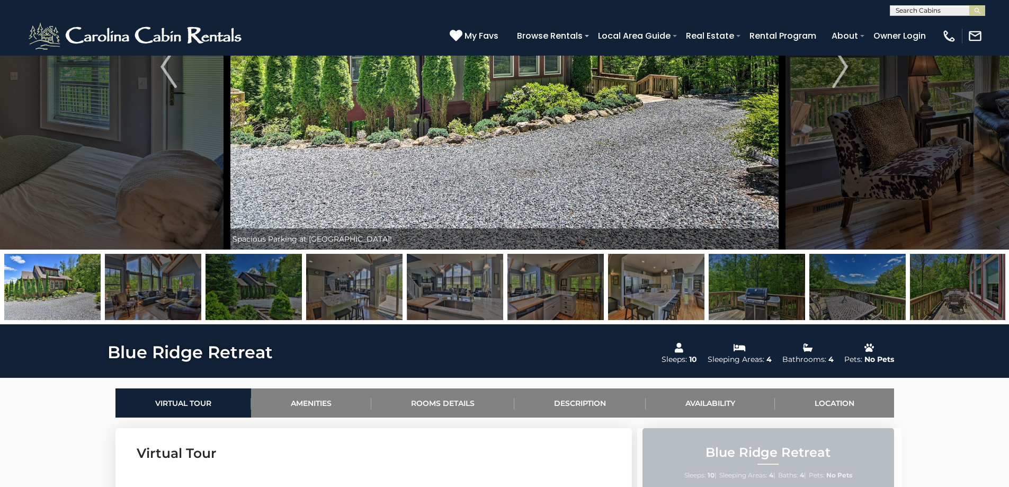
scroll to position [371, 0]
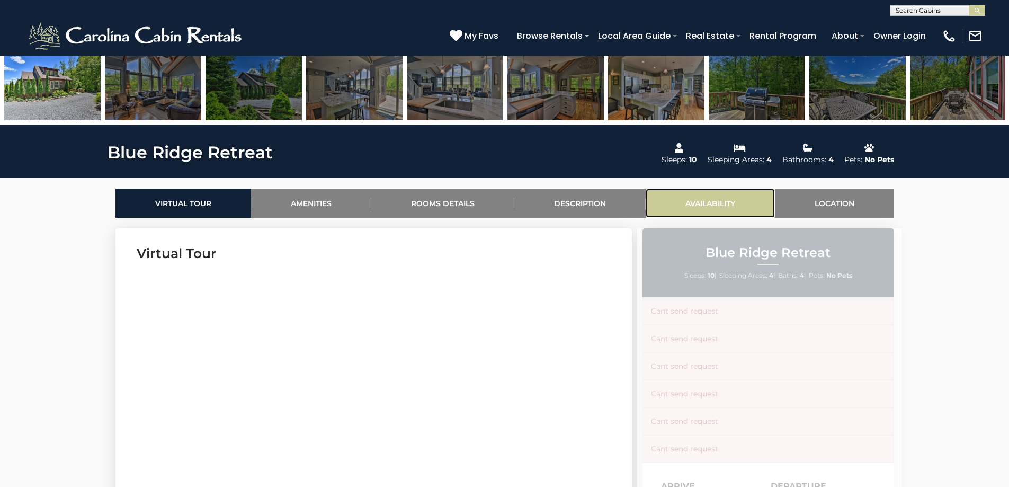
click at [684, 201] on link "Availability" at bounding box center [709, 203] width 129 height 29
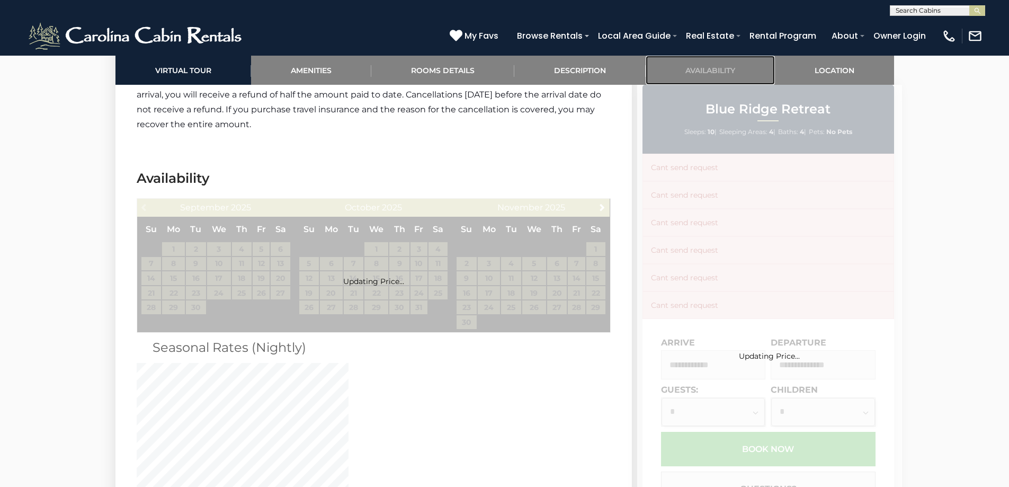
scroll to position [2104, 0]
